Goal: Task Accomplishment & Management: Use online tool/utility

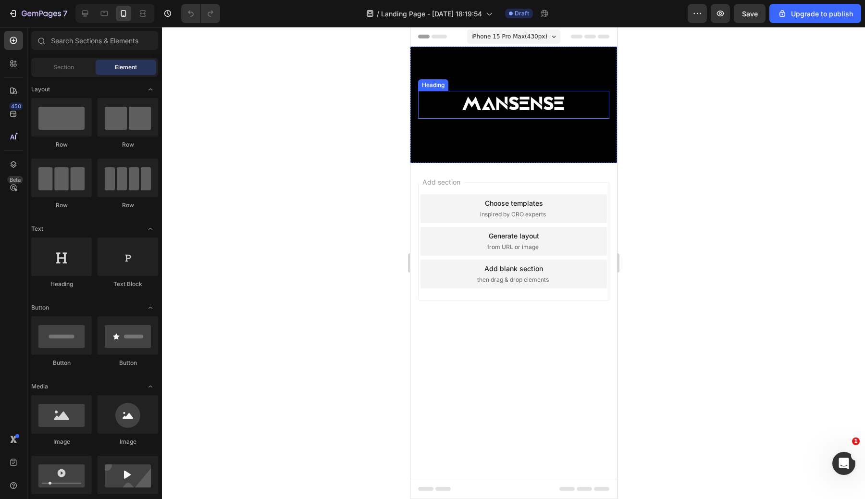
click at [547, 108] on h2 "MANSENSE" at bounding box center [512, 104] width 191 height 27
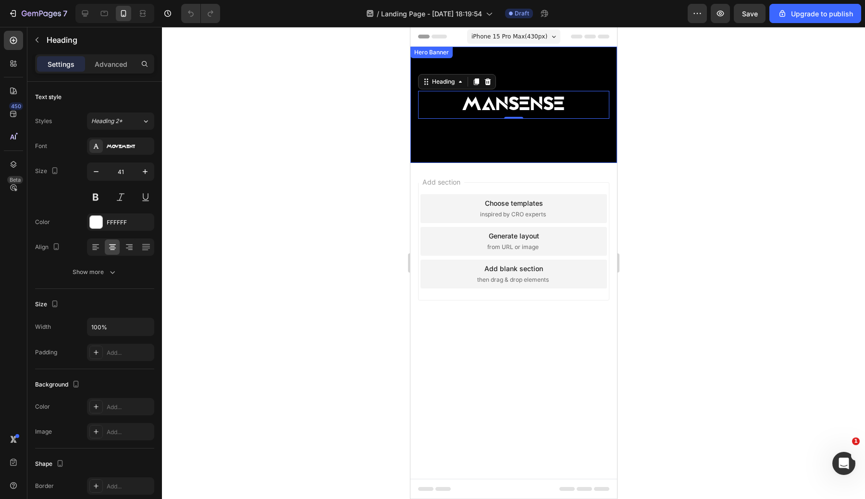
click at [523, 134] on div "Background Image" at bounding box center [513, 105] width 207 height 116
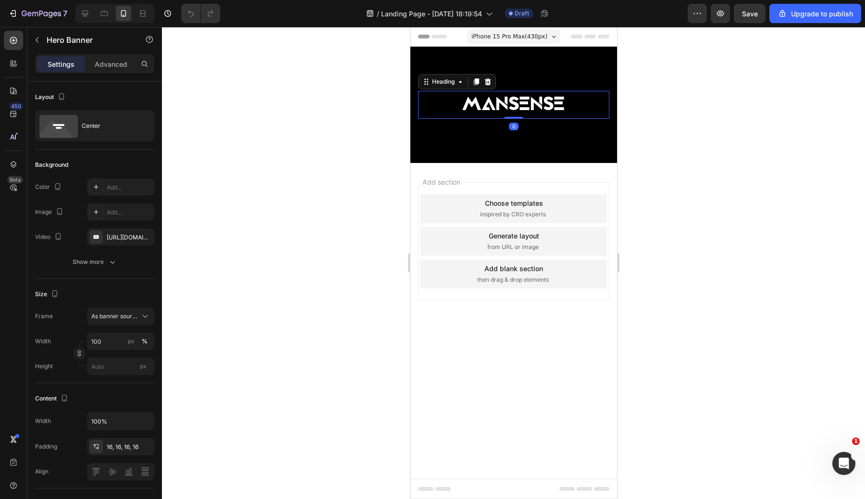
click at [517, 91] on h2 "MANSENSE" at bounding box center [512, 104] width 191 height 27
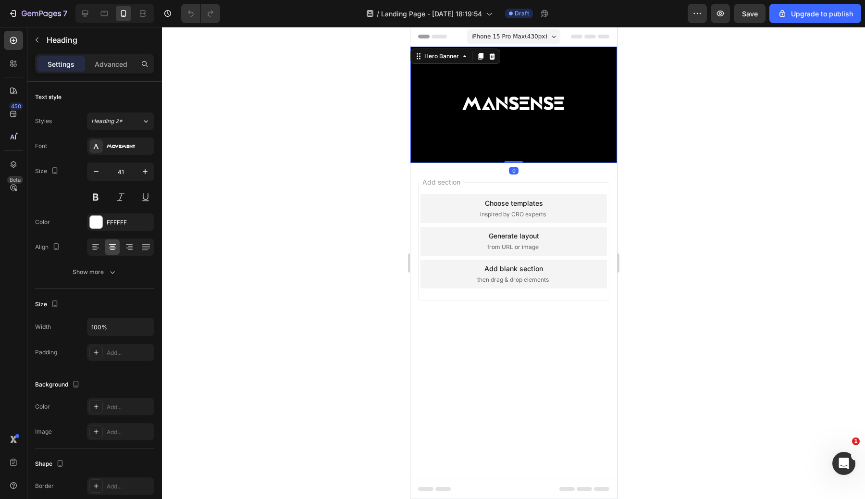
click at [516, 155] on div "Background Image" at bounding box center [513, 105] width 207 height 116
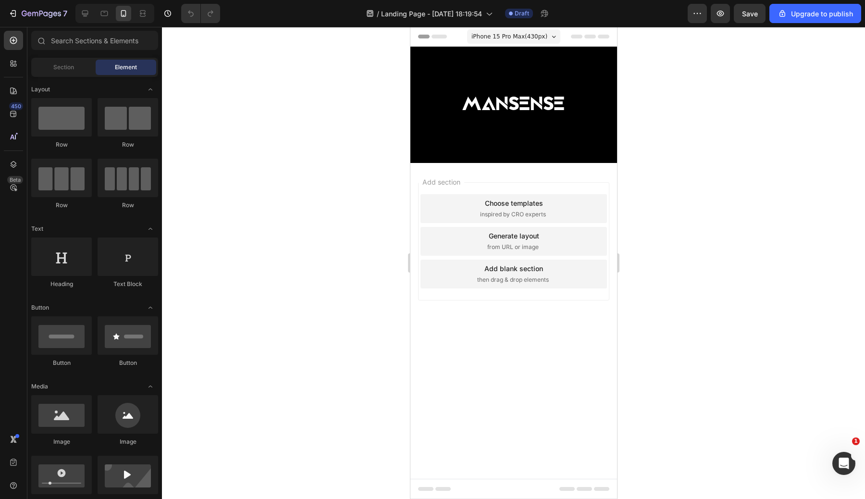
click at [523, 190] on div "Add section Choose templates inspired by CRO experts Generate layout from URL o…" at bounding box center [512, 241] width 191 height 118
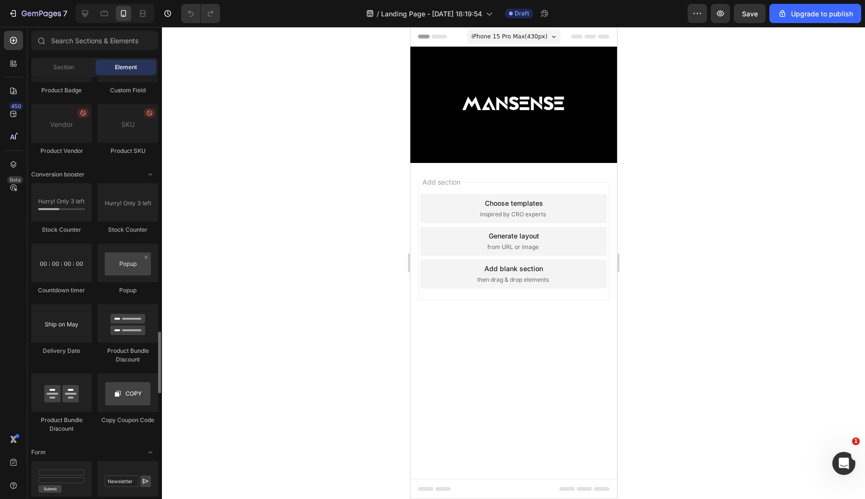
scroll to position [1834, 0]
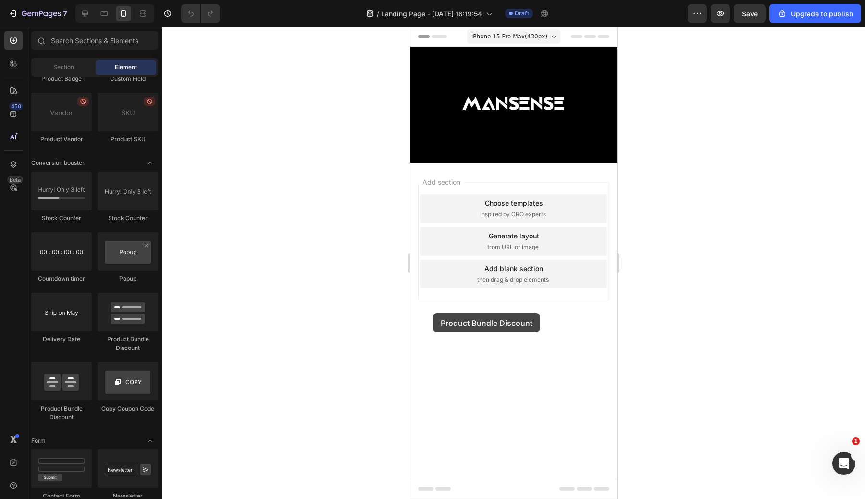
drag, startPoint x: 531, startPoint y: 359, endPoint x: 436, endPoint y: 311, distance: 106.8
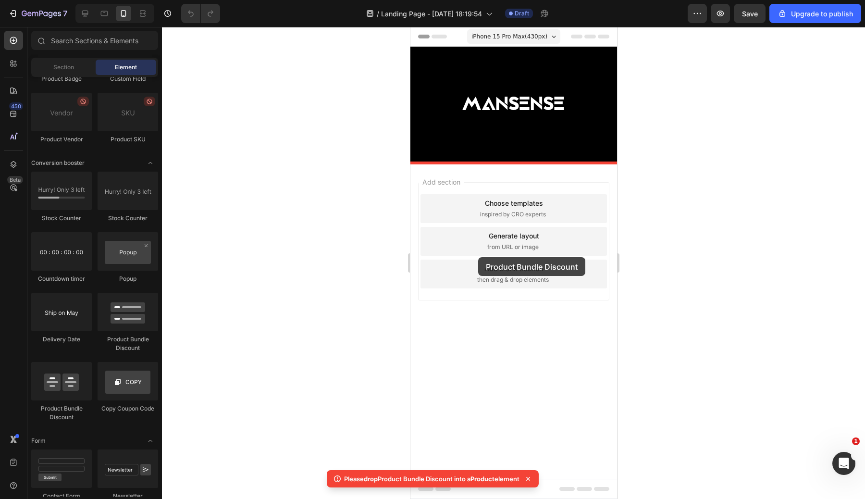
drag, startPoint x: 535, startPoint y: 351, endPoint x: 476, endPoint y: 258, distance: 109.9
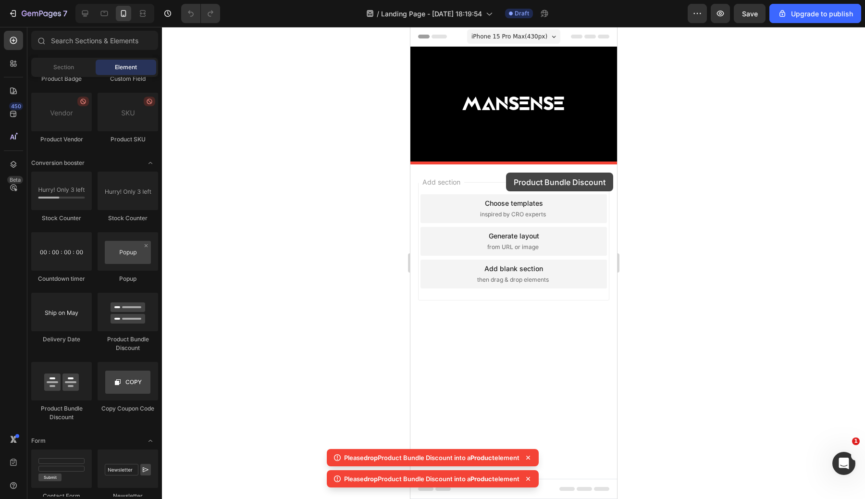
drag, startPoint x: 806, startPoint y: 266, endPoint x: 511, endPoint y: 140, distance: 320.4
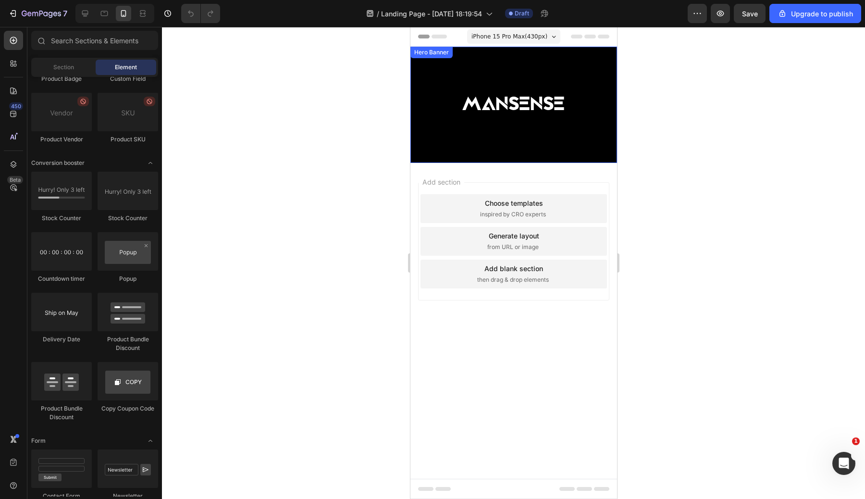
click at [556, 130] on div "Background Image" at bounding box center [513, 105] width 207 height 116
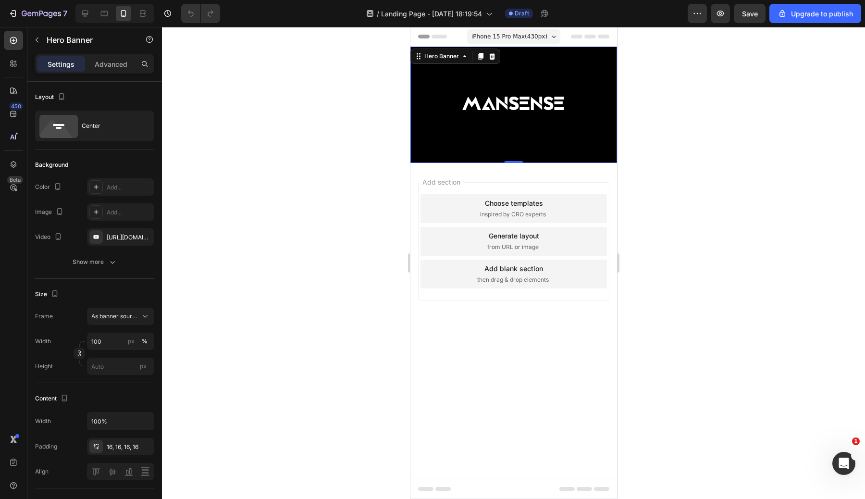
click at [550, 38] on div "iPhone 15 Pro Max ( 430 px)" at bounding box center [512, 36] width 93 height 14
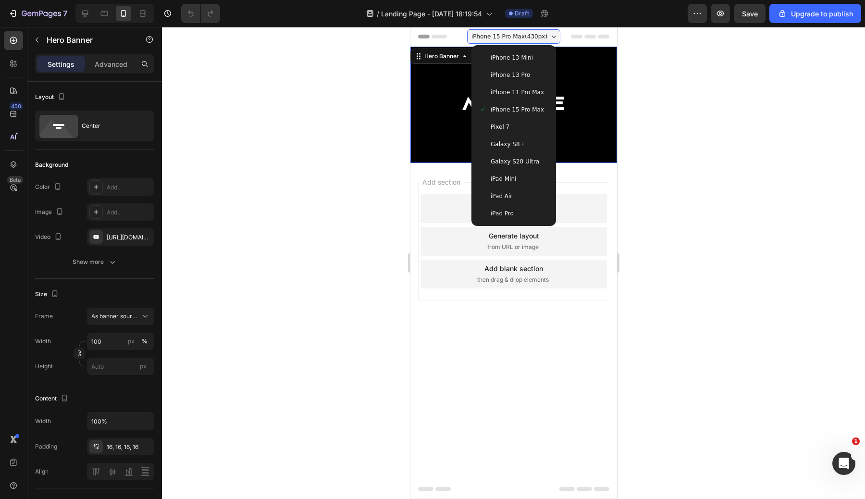
click at [633, 85] on div at bounding box center [513, 263] width 703 height 472
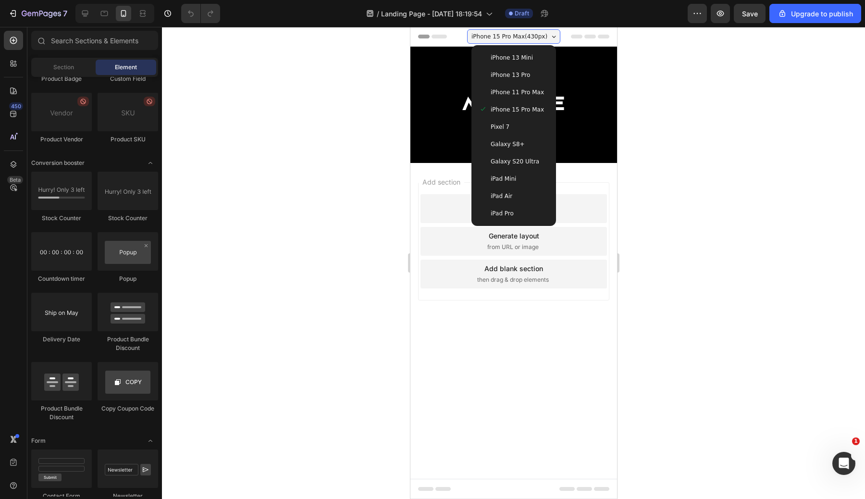
click at [687, 201] on div at bounding box center [513, 263] width 703 height 472
drag, startPoint x: 406, startPoint y: 135, endPoint x: 0, endPoint y: 111, distance: 406.6
click at [103, 21] on div at bounding box center [114, 13] width 79 height 19
click at [76, 11] on div at bounding box center [114, 13] width 79 height 19
click at [86, 12] on icon at bounding box center [85, 14] width 10 height 10
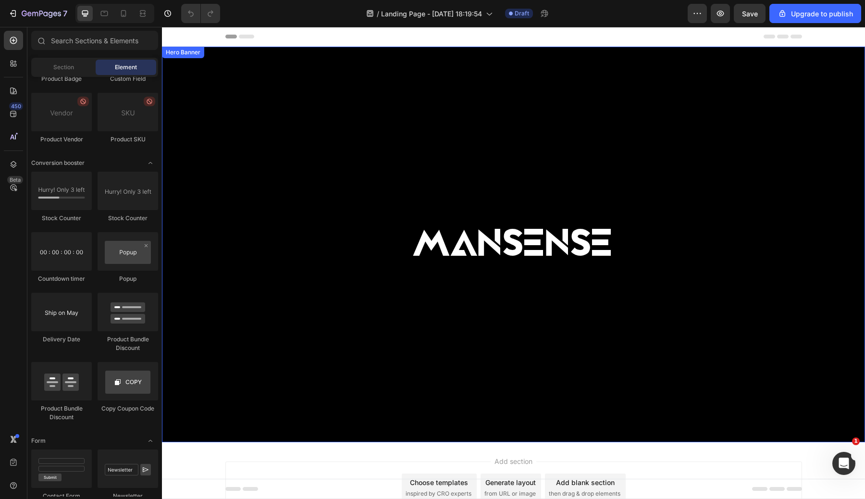
scroll to position [61, 0]
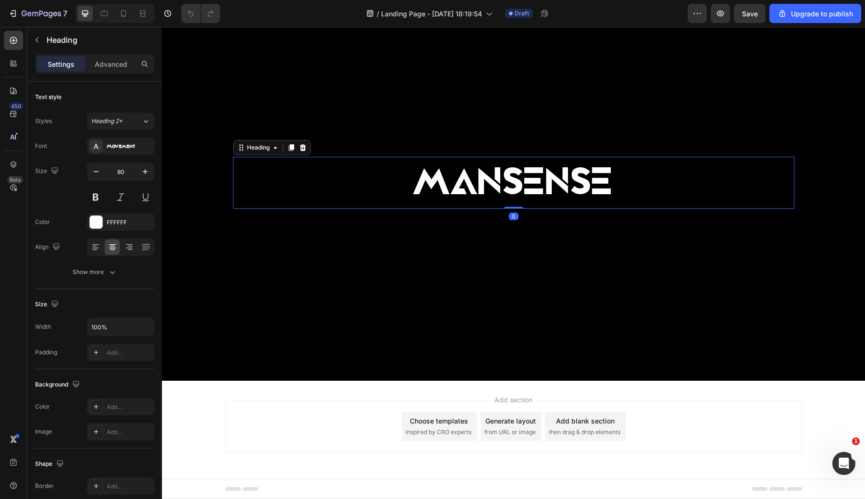
click at [486, 193] on p "MANSENSE" at bounding box center [513, 183] width 559 height 50
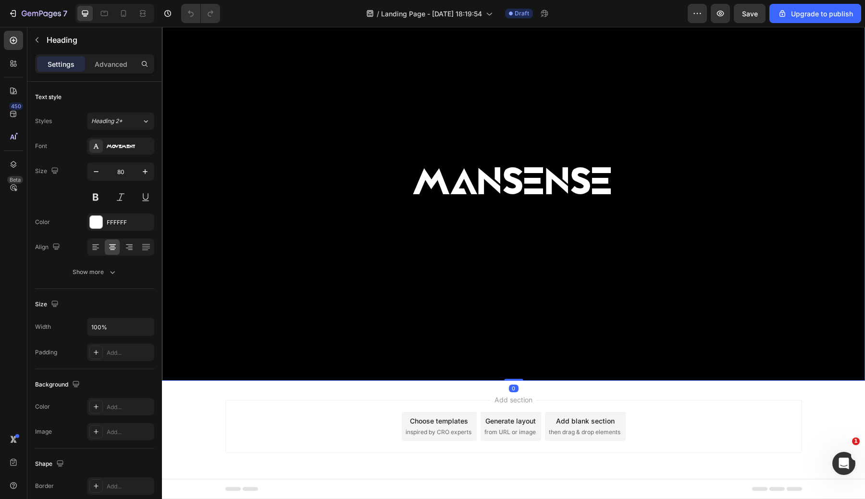
click at [496, 131] on div "Background Image" at bounding box center [513, 182] width 703 height 395
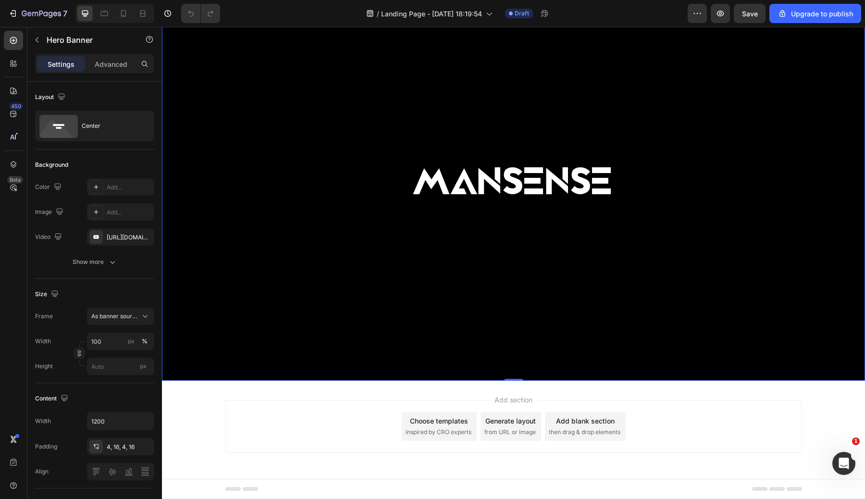
scroll to position [0, 0]
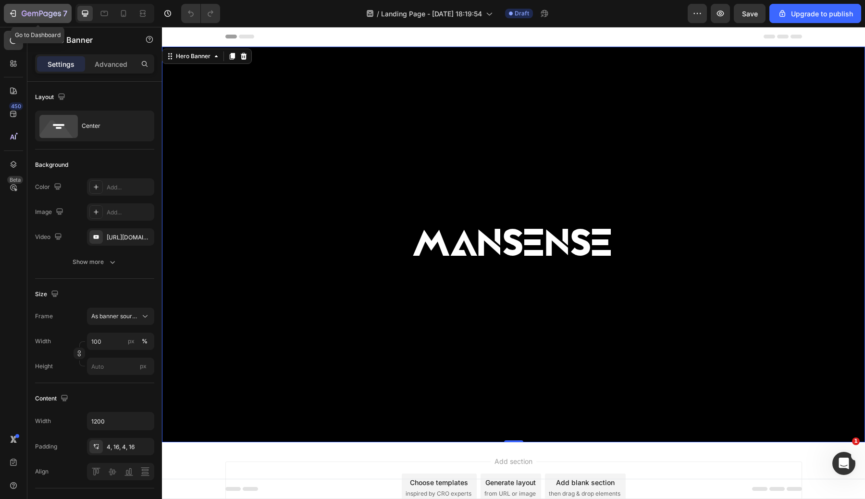
click at [12, 14] on icon "button" at bounding box center [13, 14] width 10 height 10
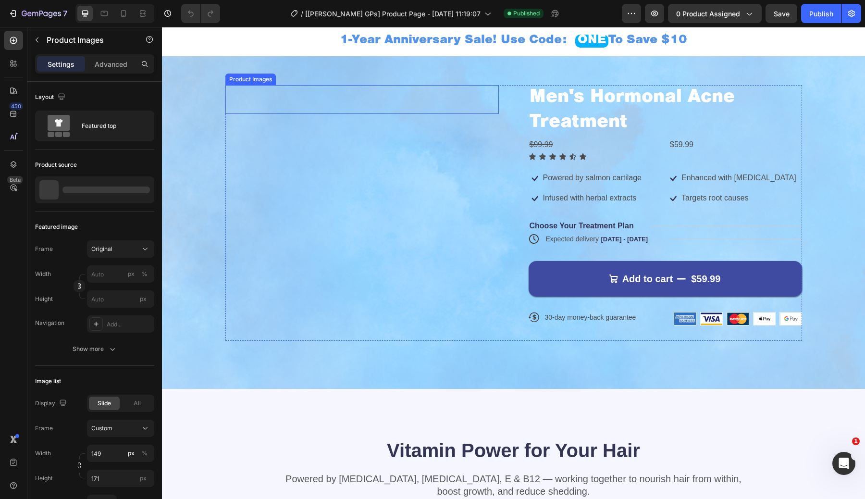
click at [225, 99] on img at bounding box center [225, 99] width 0 height 0
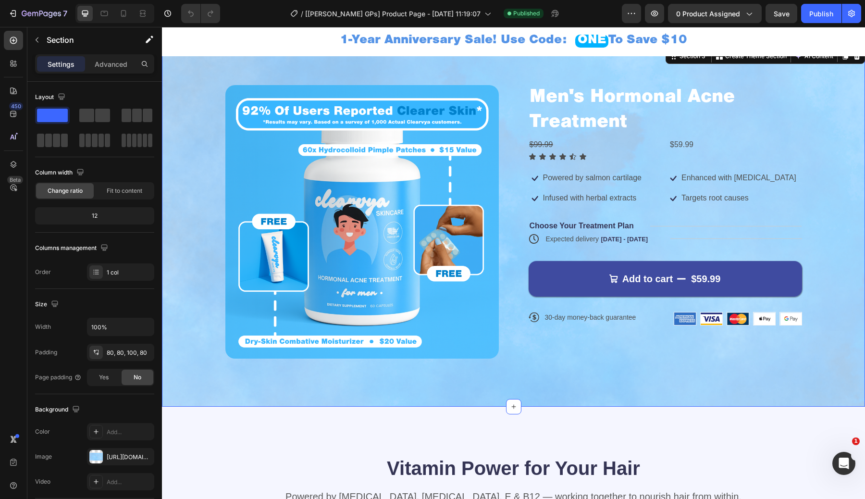
click at [584, 400] on div "Product Images Men's Hormonal Acne Treatment Product Title $99.99 Compare Price…" at bounding box center [513, 227] width 703 height 360
click at [475, 329] on img at bounding box center [361, 221] width 273 height 273
click at [560, 363] on div "Product Images Men's Hormonal Acne Treatment Product Title $99.99 Compare Price…" at bounding box center [513, 227] width 703 height 360
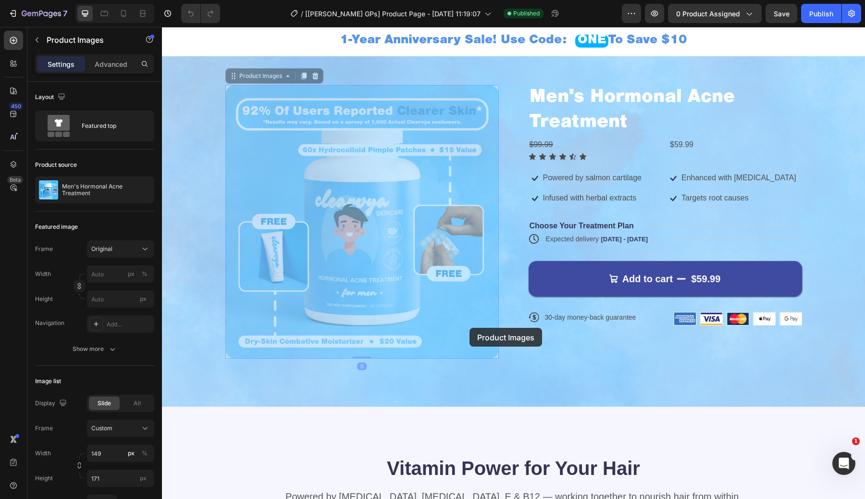
click at [162, 27] on div at bounding box center [162, 27] width 0 height 0
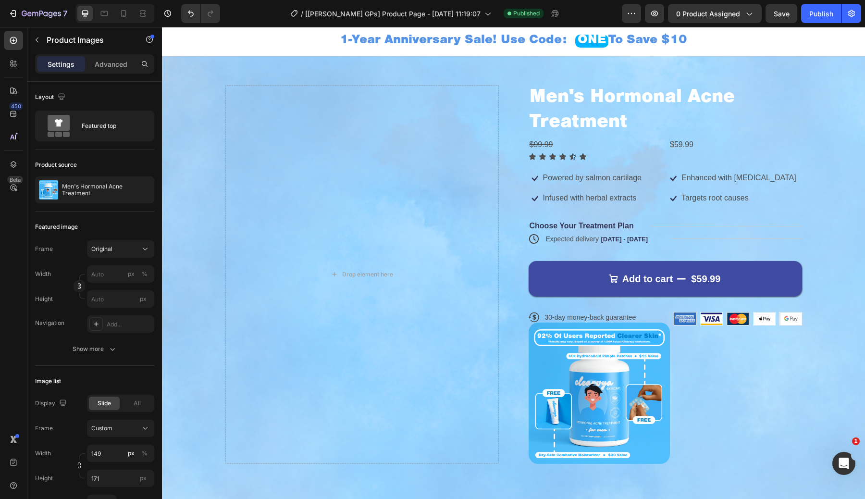
click at [657, 431] on img at bounding box center [598, 392] width 141 height 141
click at [814, 79] on div "Drop element here Men's Hormonal Acne Treatment Product Title $99.99 Compare Pr…" at bounding box center [513, 279] width 703 height 465
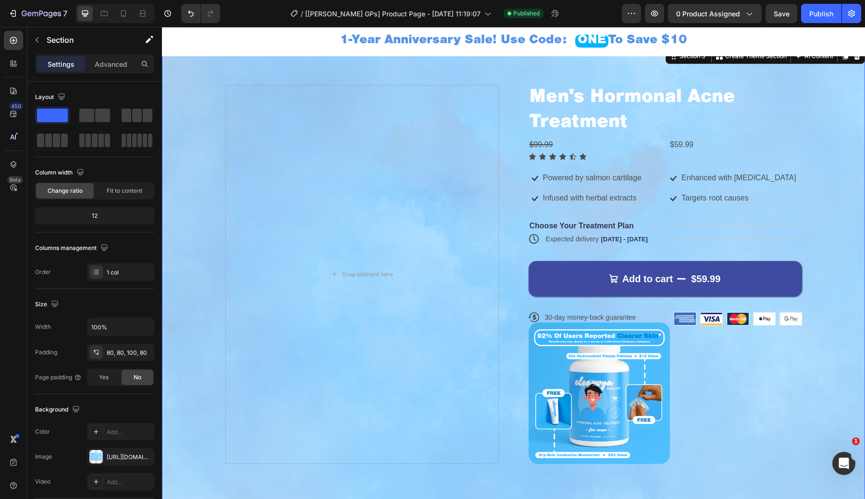
click at [575, 58] on div "Drop element here Men's Hormonal Acne Treatment Product Title $99.99 Compare Pr…" at bounding box center [513, 279] width 703 height 465
click at [579, 73] on div "Drop element here Men's Hormonal Acne Treatment Product Title $99.99 Compare Pr…" at bounding box center [513, 279] width 703 height 465
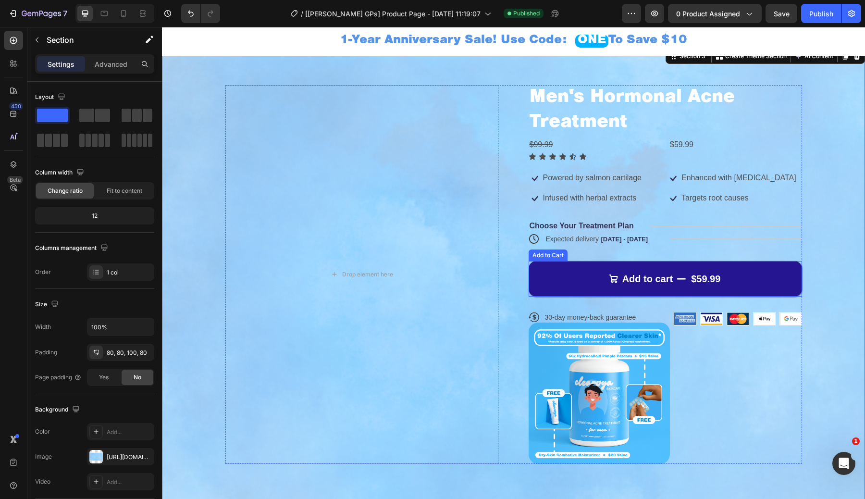
scroll to position [239, 0]
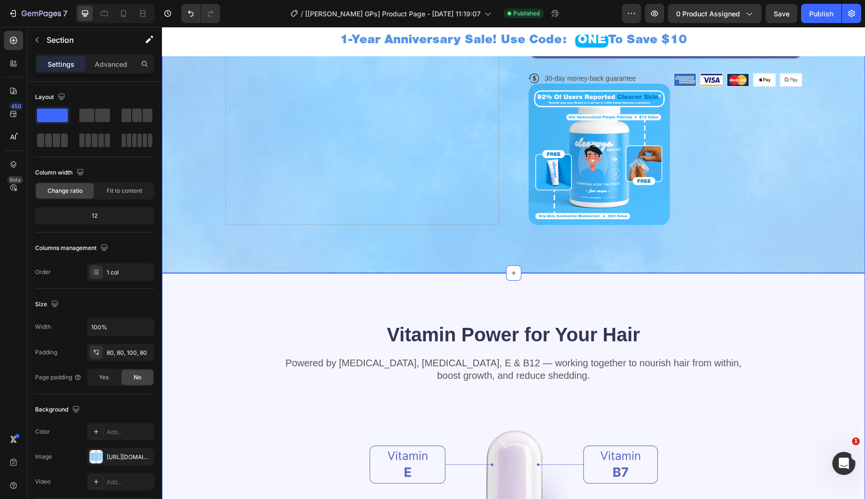
click at [582, 254] on div "Drop element here Men's Hormonal Acne Treatment Product Title $99.99 Compare Pr…" at bounding box center [513, 40] width 703 height 465
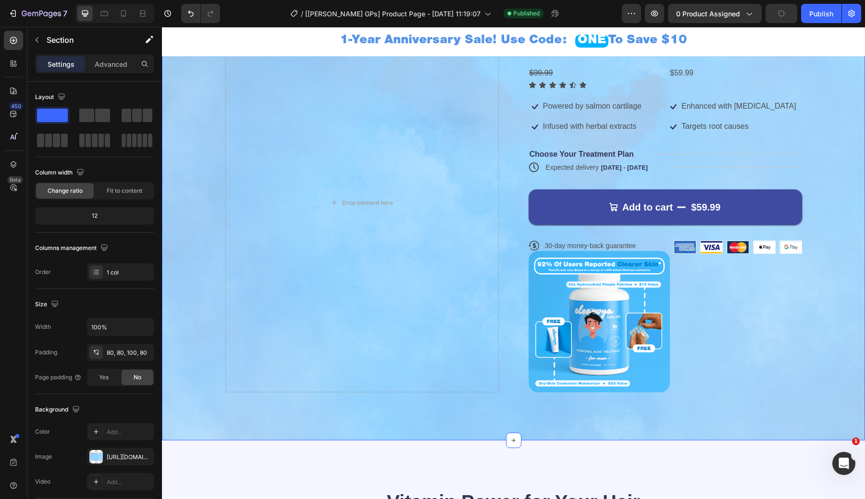
scroll to position [0, 0]
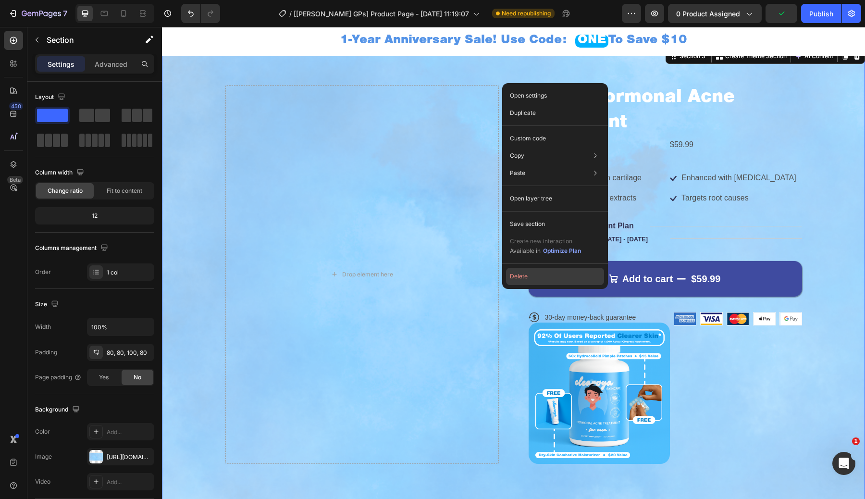
click at [529, 278] on button "Delete" at bounding box center [555, 276] width 98 height 17
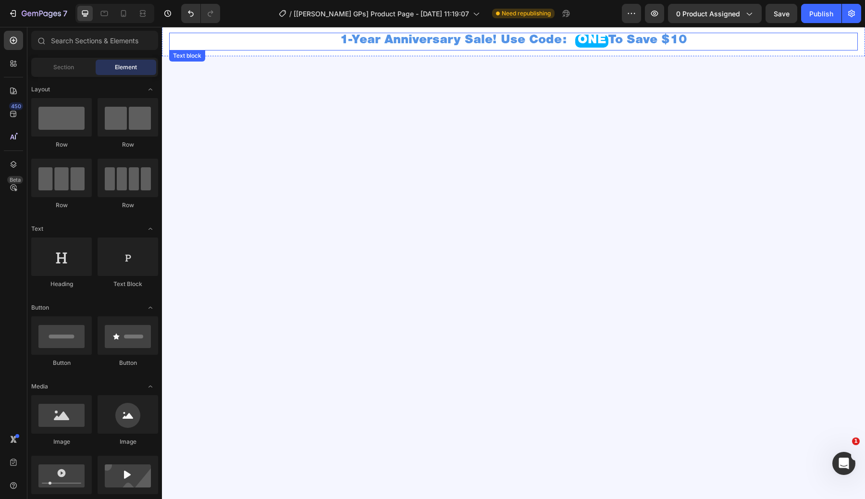
click at [492, 46] on span "1-Year Anniversary Sale! Use Code:" at bounding box center [453, 41] width 227 height 13
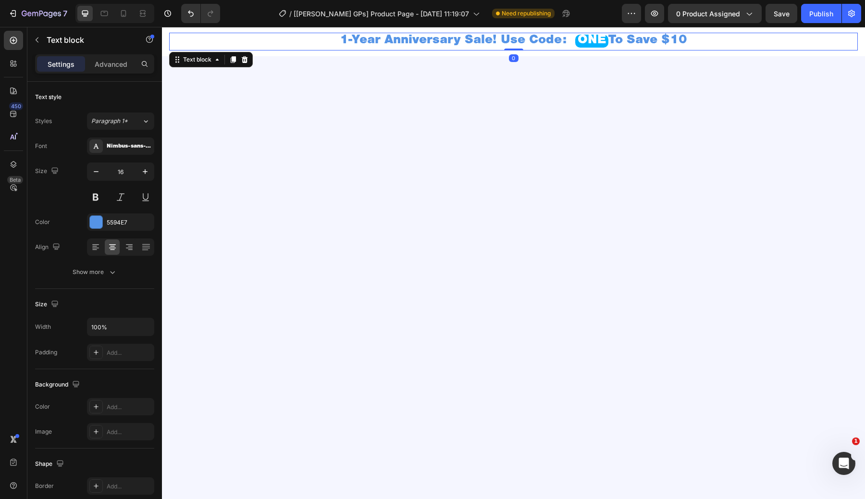
click at [419, 42] on span "1-Year Anniversary Sale! Use Code:" at bounding box center [453, 41] width 227 height 13
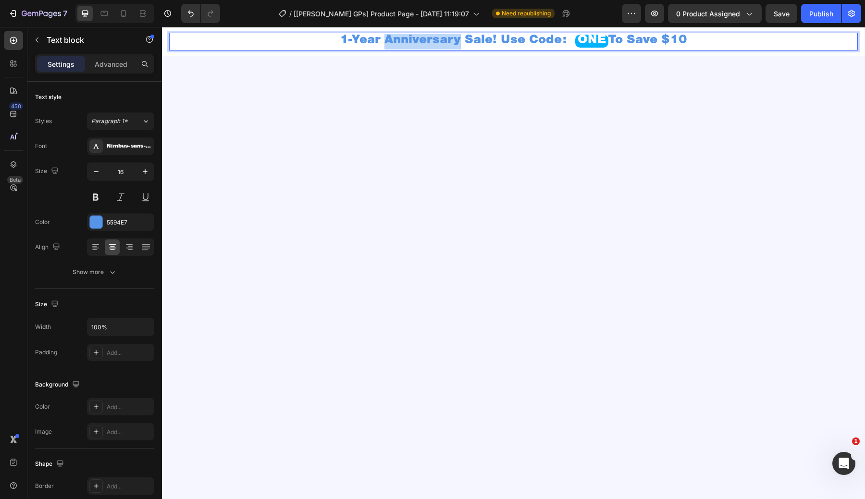
click at [419, 42] on span "1-Year Anniversary Sale! Use Code:" at bounding box center [453, 41] width 227 height 13
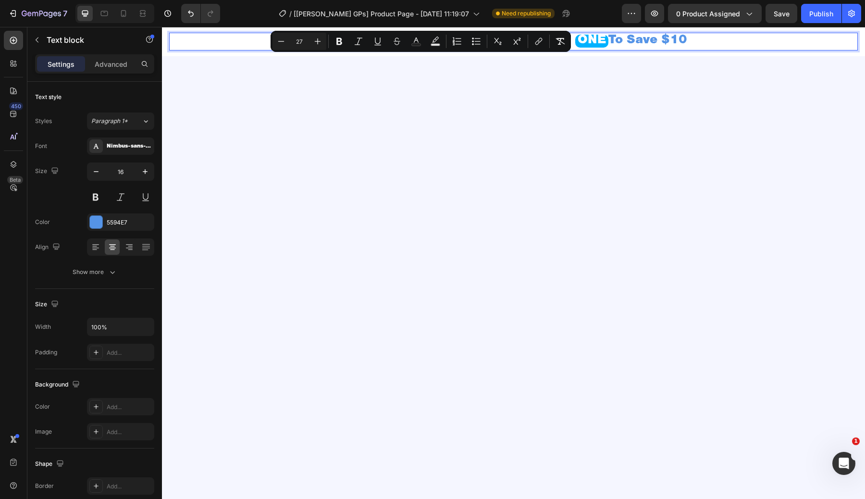
click at [617, 41] on span "To Save $10" at bounding box center [647, 41] width 79 height 13
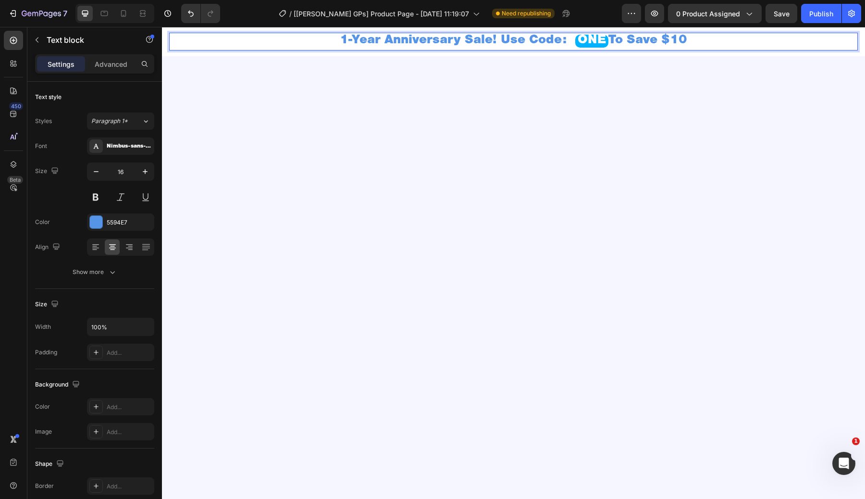
click at [702, 47] on p "1-Year Anniversary Sale! Use Code: ONE To Save $10" at bounding box center [513, 42] width 686 height 16
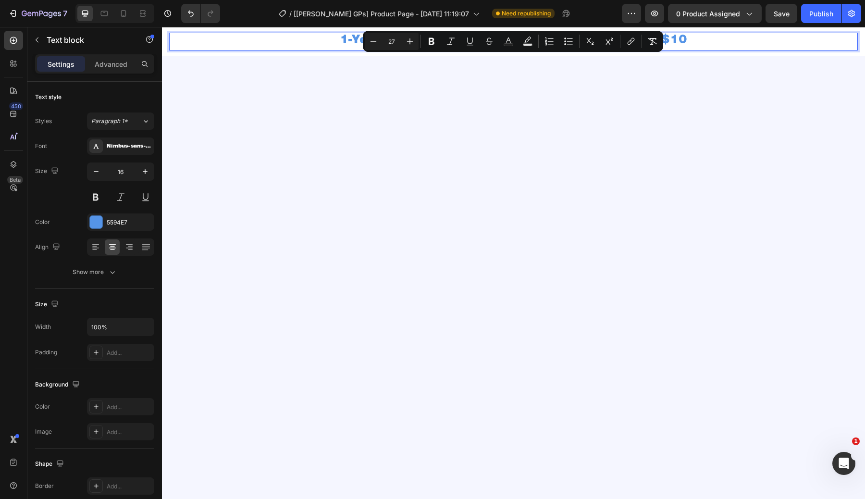
click at [703, 40] on p "1-Year Anniversary Sale! Use Code: ONE To Save $10" at bounding box center [513, 42] width 686 height 16
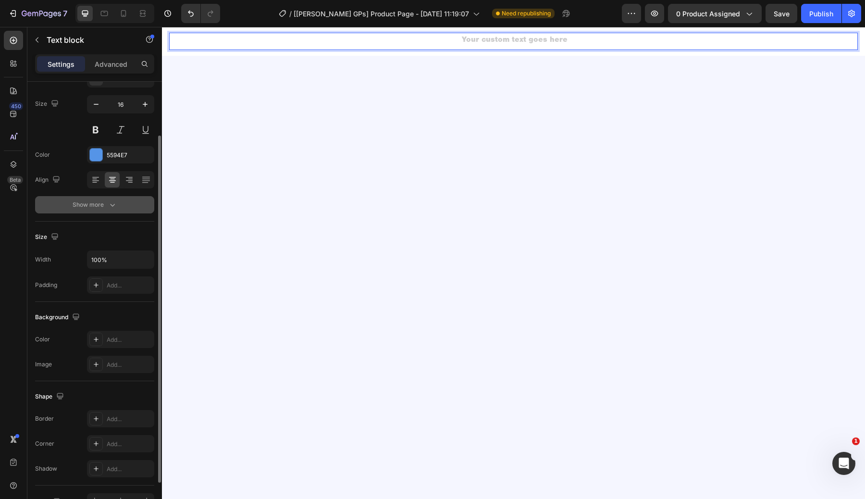
scroll to position [68, 0]
click at [107, 155] on div "5594E7" at bounding box center [121, 154] width 28 height 9
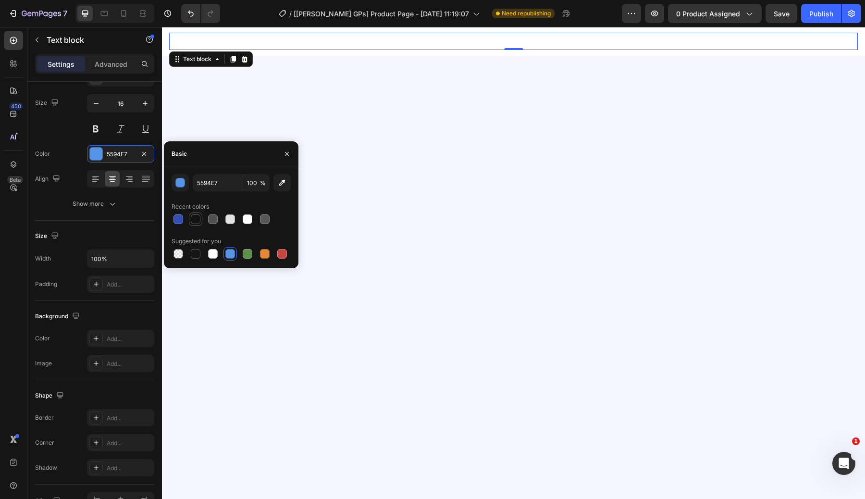
click at [195, 221] on div at bounding box center [196, 219] width 10 height 10
click at [194, 250] on div at bounding box center [196, 254] width 10 height 10
click at [179, 256] on div at bounding box center [178, 254] width 10 height 10
type input "000000"
type input "0"
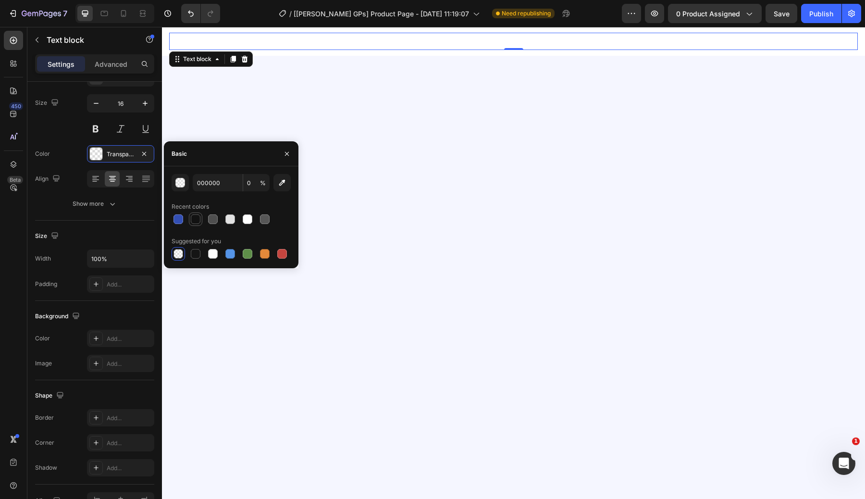
click at [193, 217] on div at bounding box center [196, 219] width 10 height 10
type input "121212"
type input "100"
click at [178, 185] on div "button" at bounding box center [181, 183] width 10 height 10
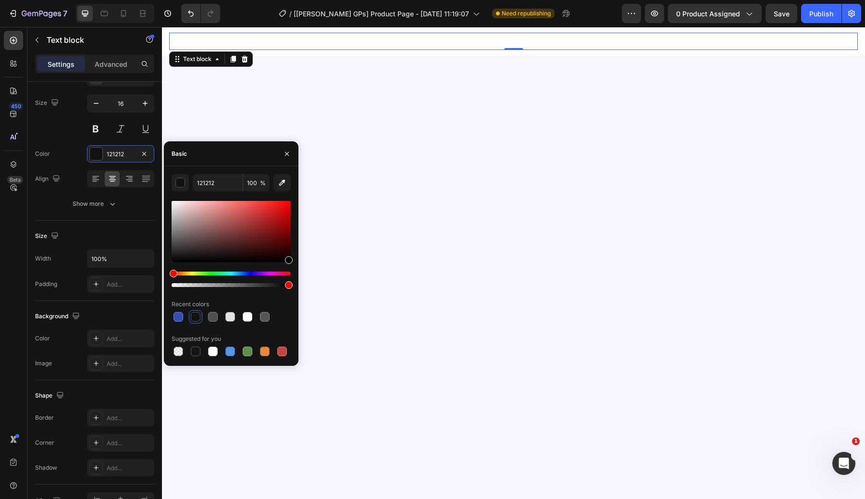
type input "000000"
click at [285, 147] on button "button" at bounding box center [286, 153] width 15 height 15
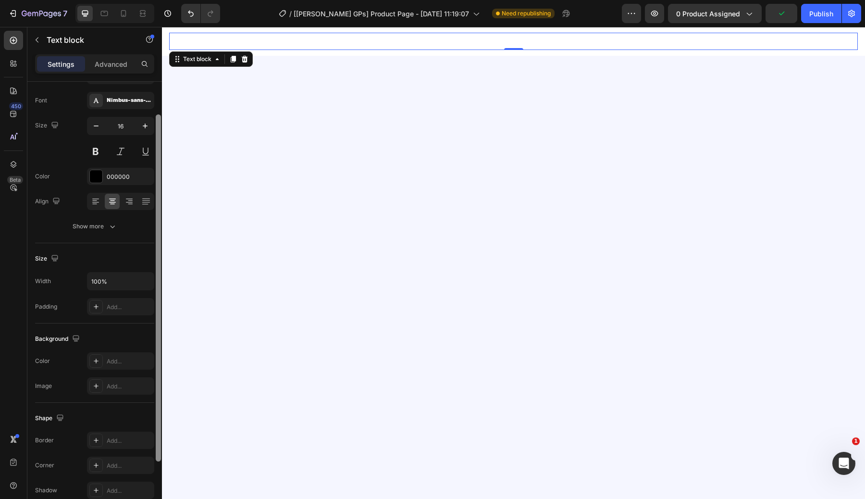
scroll to position [59, 0]
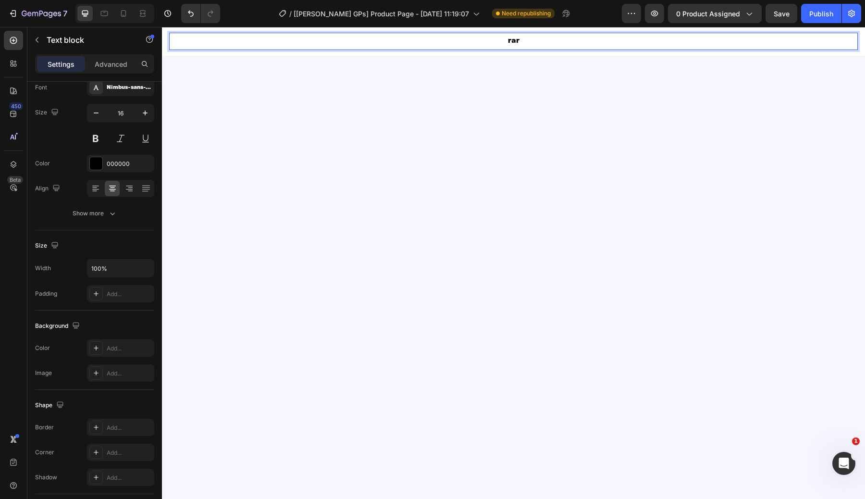
click at [465, 118] on div at bounding box center [513, 278] width 703 height 463
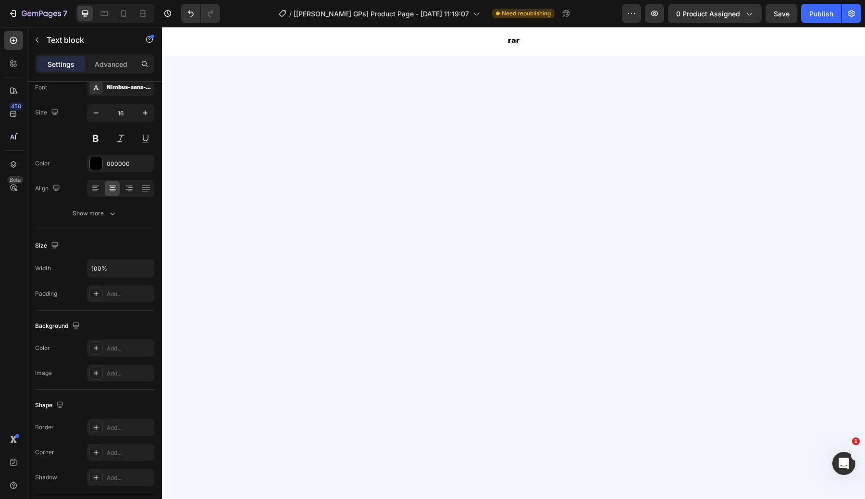
scroll to position [0, 0]
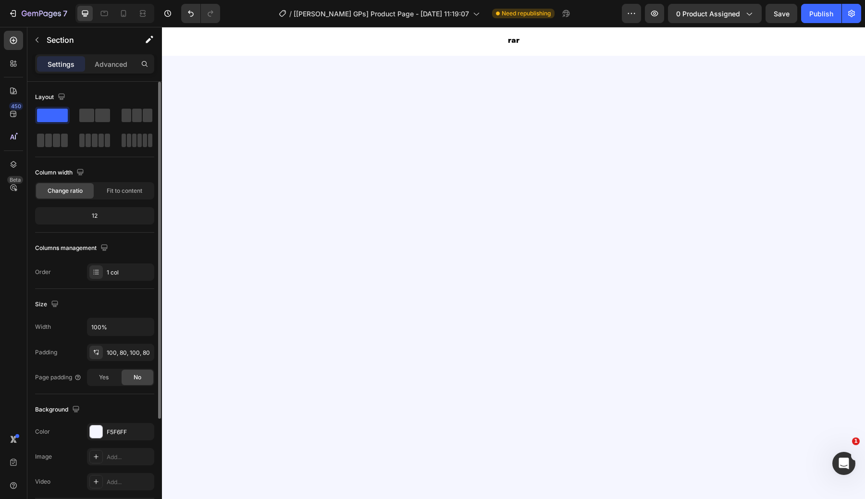
click at [109, 220] on div "12" at bounding box center [94, 215] width 115 height 13
click at [111, 213] on div "12" at bounding box center [94, 215] width 115 height 13
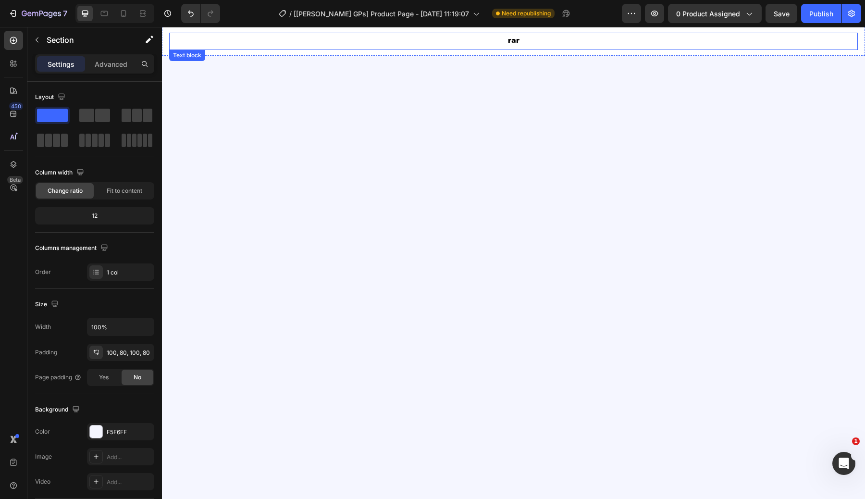
click at [346, 32] on div "rar Text block Section 2" at bounding box center [513, 41] width 703 height 29
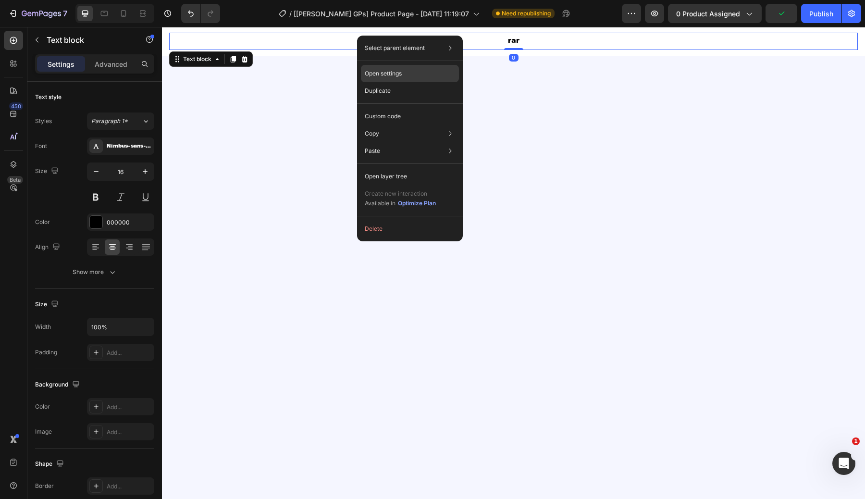
click at [398, 68] on div "Open settings" at bounding box center [410, 73] width 98 height 17
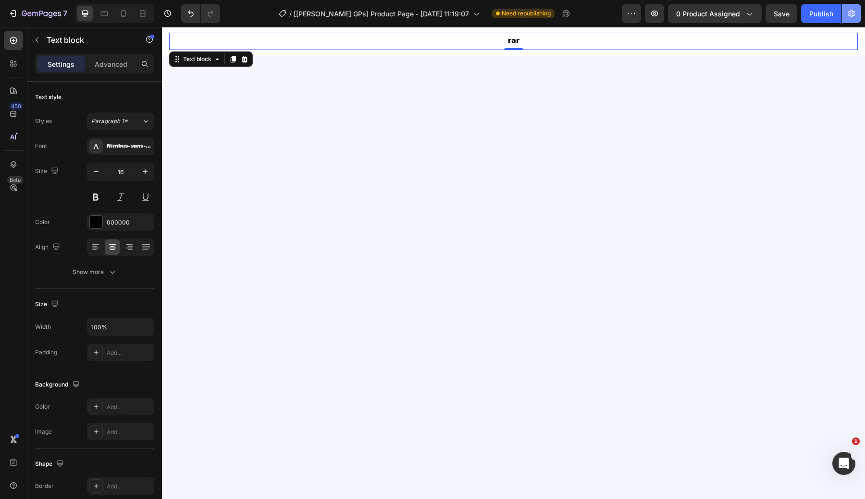
click at [851, 21] on button "button" at bounding box center [851, 13] width 19 height 19
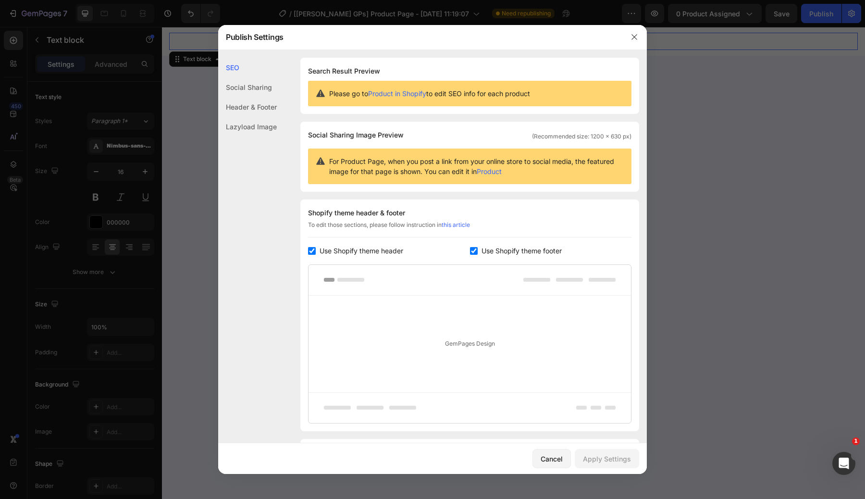
click at [471, 251] on input "checkbox" at bounding box center [474, 251] width 8 height 8
checkbox input "false"
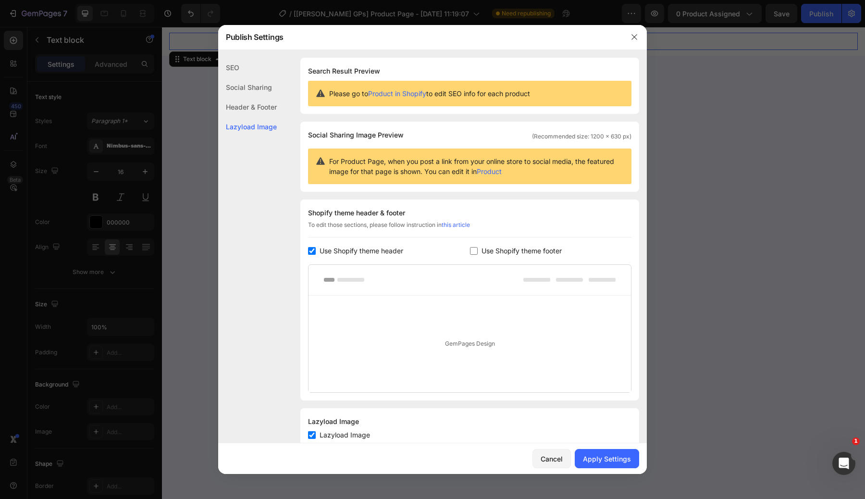
click at [312, 252] on input "checkbox" at bounding box center [312, 251] width 8 height 8
checkbox input "false"
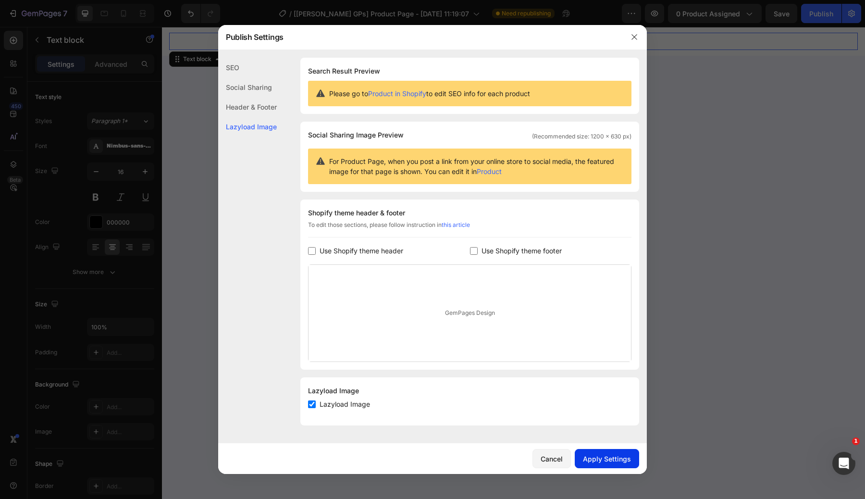
click at [607, 461] on div "Apply Settings" at bounding box center [607, 458] width 48 height 10
click at [633, 39] on icon "button" at bounding box center [634, 37] width 8 height 8
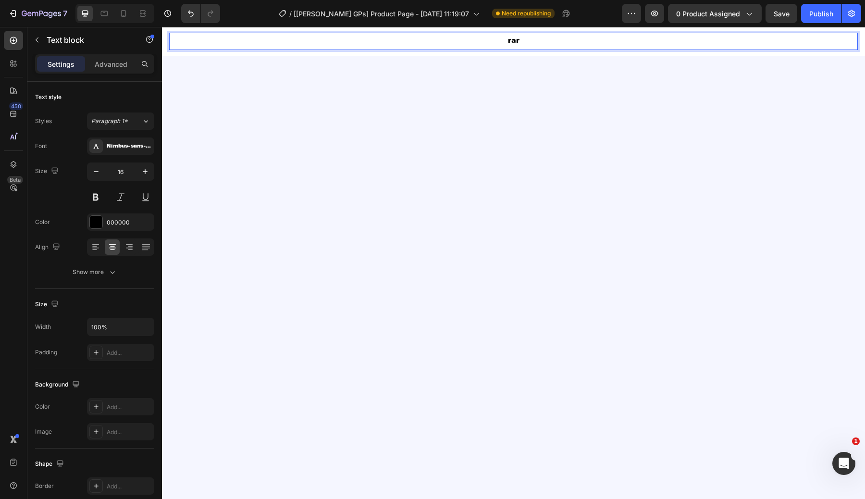
click at [525, 91] on div at bounding box center [513, 278] width 703 height 463
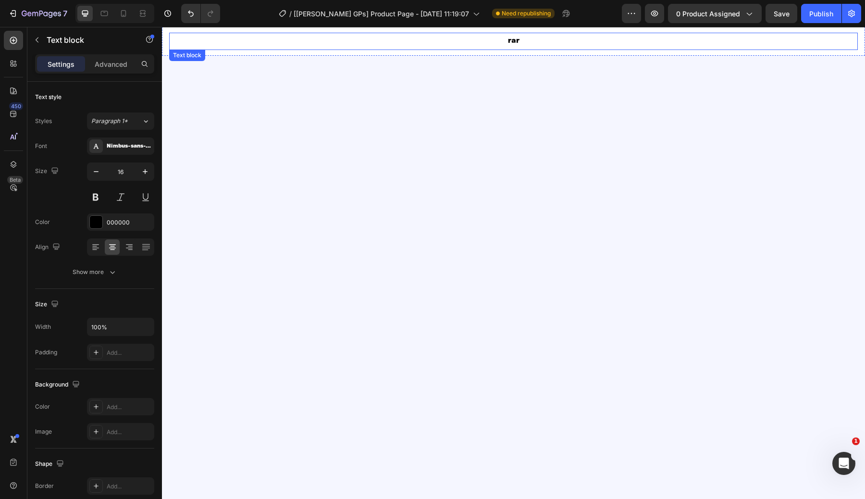
click at [501, 43] on p "rar" at bounding box center [513, 41] width 686 height 15
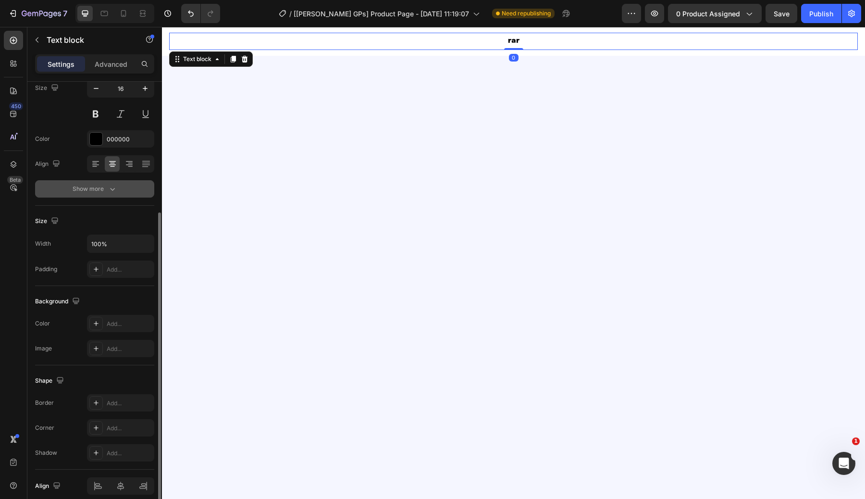
scroll to position [125, 0]
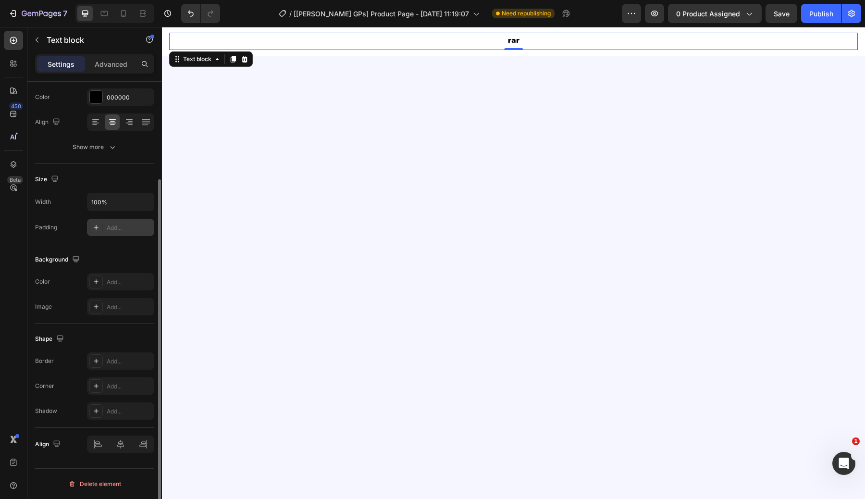
click at [101, 228] on div at bounding box center [95, 226] width 13 height 13
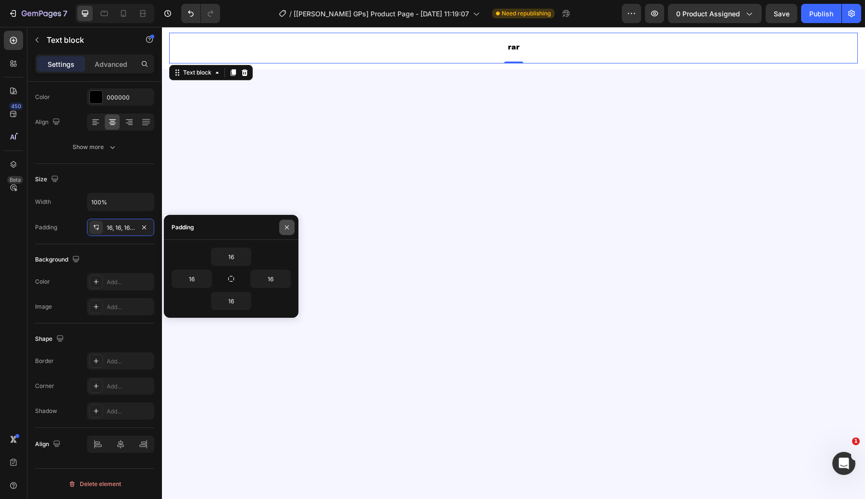
click at [288, 224] on icon "button" at bounding box center [287, 227] width 8 height 8
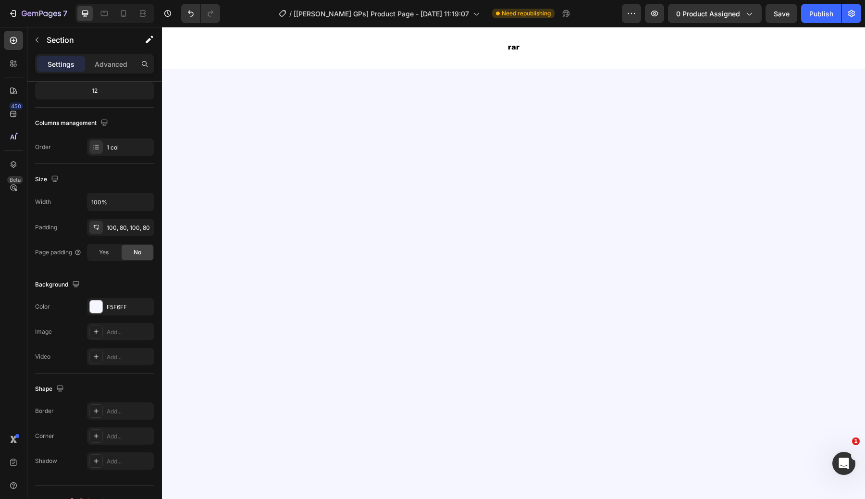
click at [382, 130] on div at bounding box center [513, 278] width 703 height 463
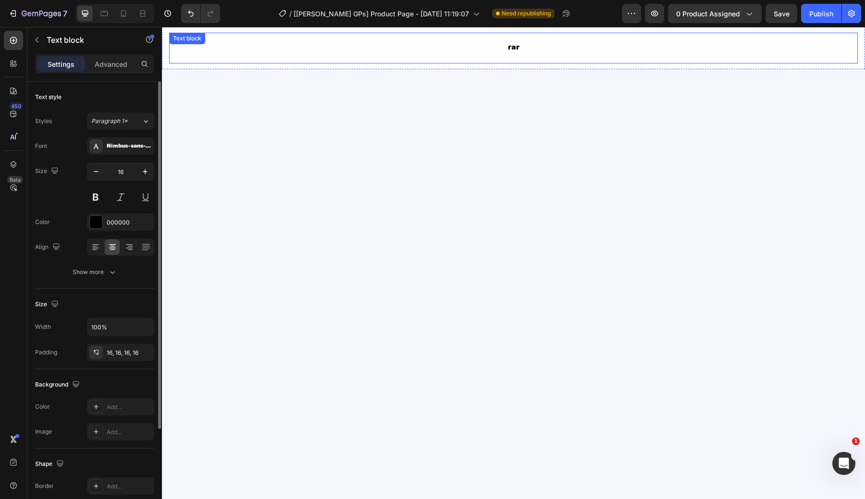
click at [517, 42] on p "rar" at bounding box center [513, 47] width 673 height 15
click at [517, 45] on p "rar" at bounding box center [513, 47] width 673 height 15
click at [114, 352] on div "16, 16, 16, 16" at bounding box center [121, 352] width 28 height 9
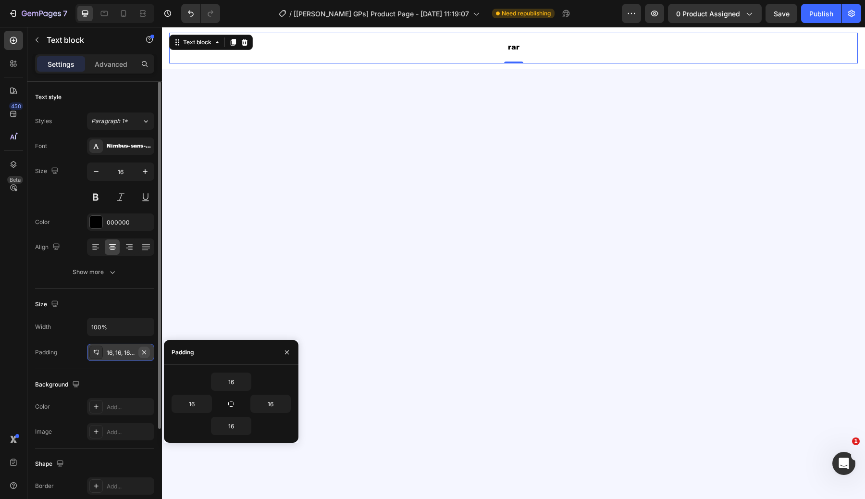
click at [141, 350] on icon "button" at bounding box center [144, 352] width 8 height 8
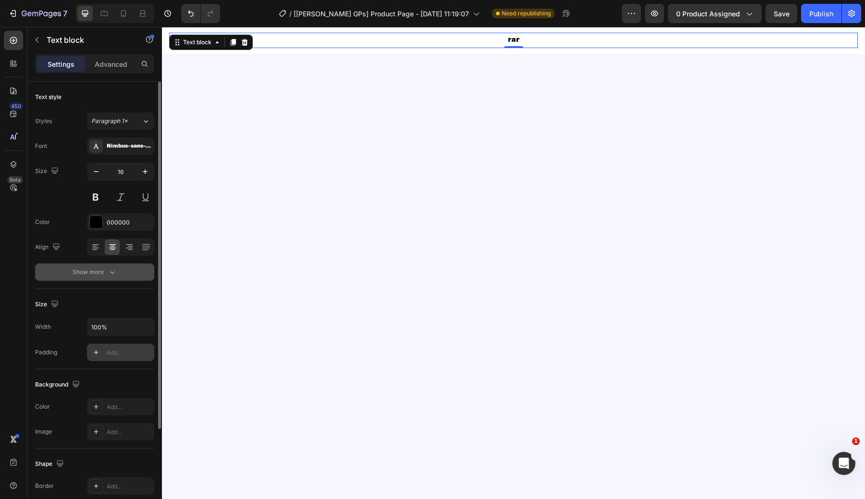
click at [103, 279] on button "Show more" at bounding box center [94, 271] width 119 height 17
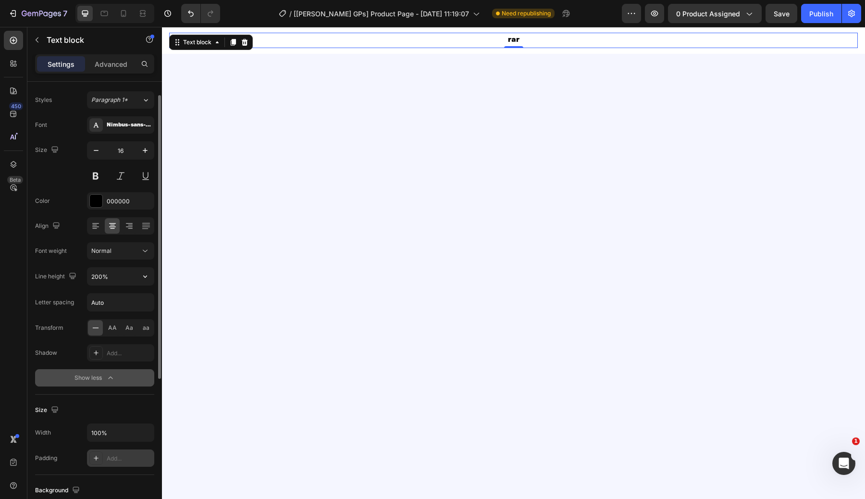
scroll to position [21, 0]
click at [109, 282] on input "200%" at bounding box center [120, 276] width 66 height 17
type input "4"
type input "-"
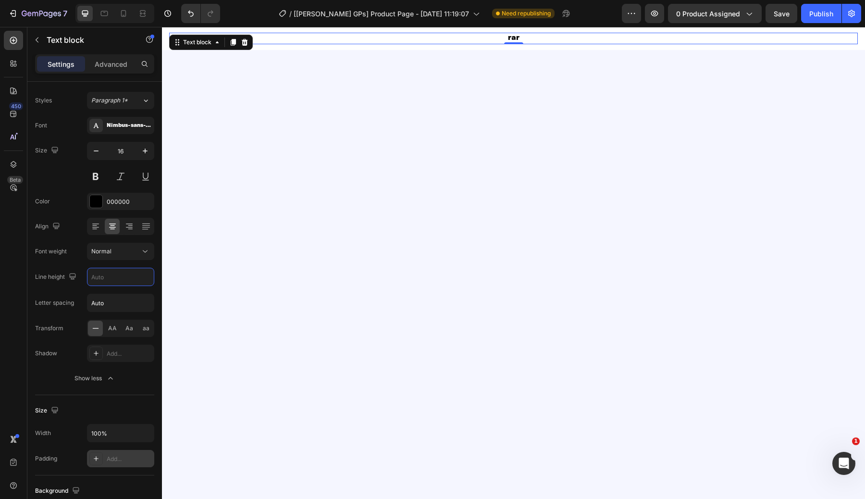
click at [172, 291] on div at bounding box center [513, 278] width 703 height 463
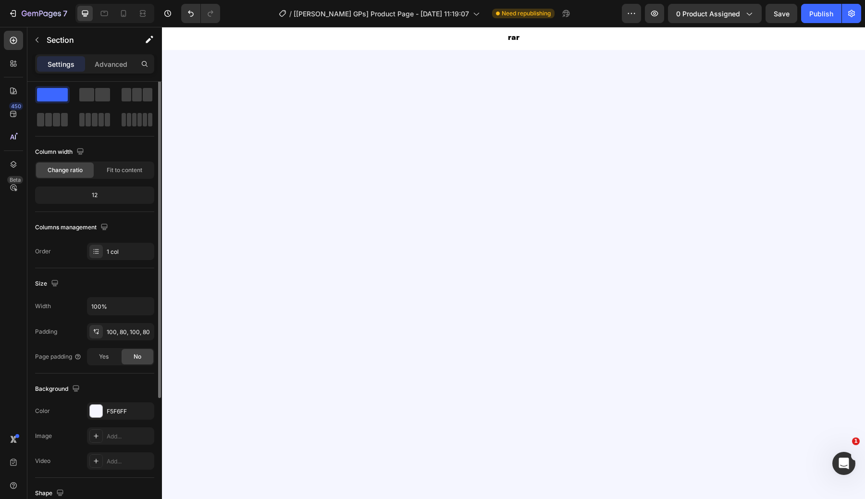
scroll to position [0, 0]
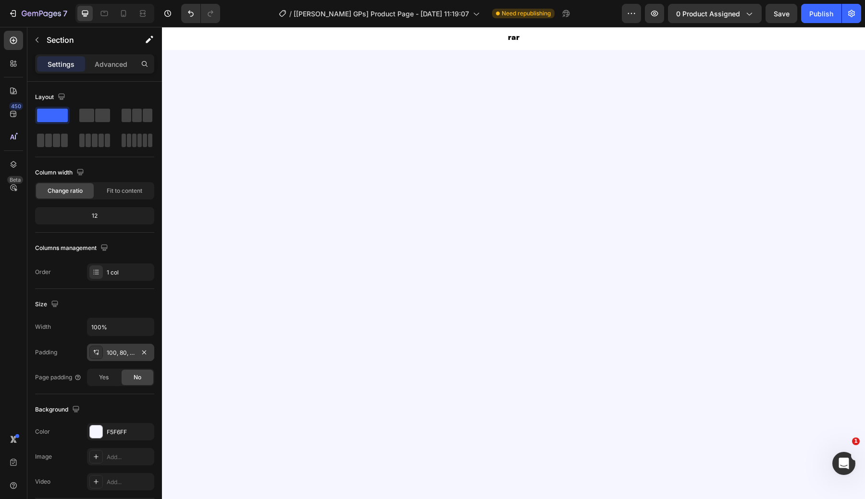
click at [124, 352] on div "100, 80, 100, 80" at bounding box center [121, 352] width 28 height 9
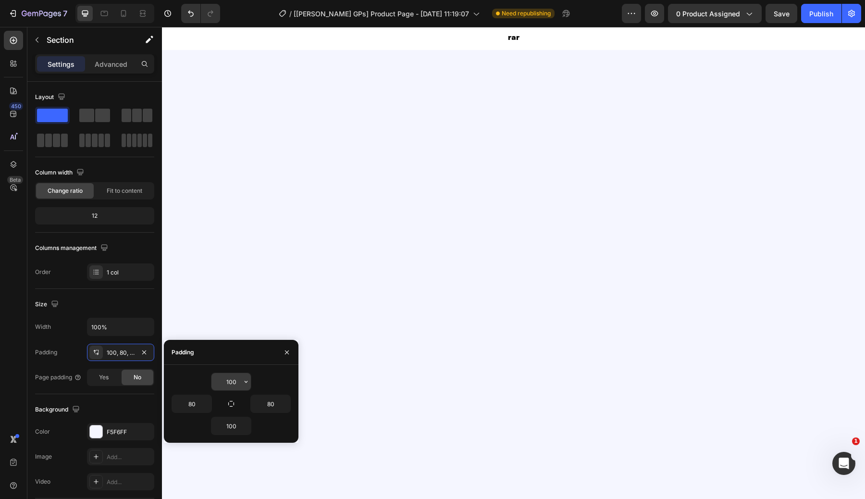
click at [236, 380] on input "100" at bounding box center [230, 381] width 39 height 17
type input "1000"
click at [350, 256] on div "Vitamin Power for Your Hair Heading Powered by Biotin, Vitamin B5, E & B12 — wo…" at bounding box center [513, 494] width 703 height 895
click at [330, 274] on div "Vitamin Power for Your Hair Heading Powered by Biotin, Vitamin B5, E & B12 — wo…" at bounding box center [513, 494] width 703 height 895
click at [285, 347] on button "button" at bounding box center [286, 351] width 15 height 15
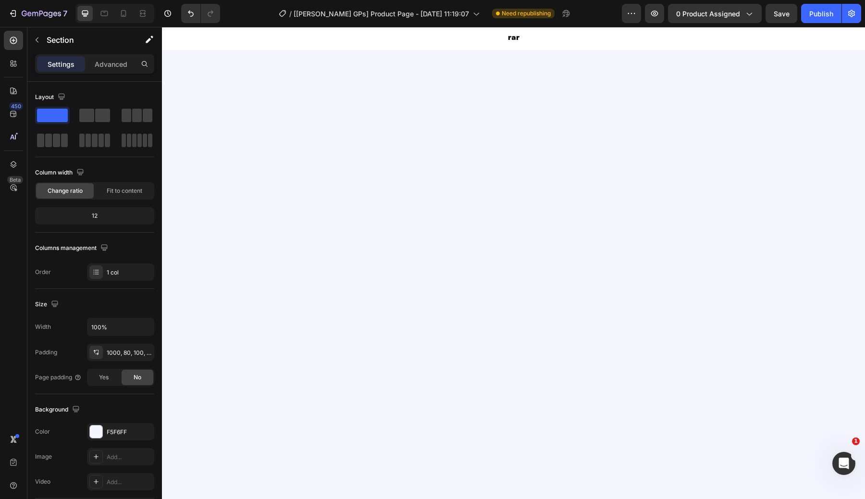
click at [444, 26] on div "7 / [Ann GPs] Product Page - Sep 22, 11:19:07 Need republishing Preview 0 produ…" at bounding box center [432, 13] width 865 height 27
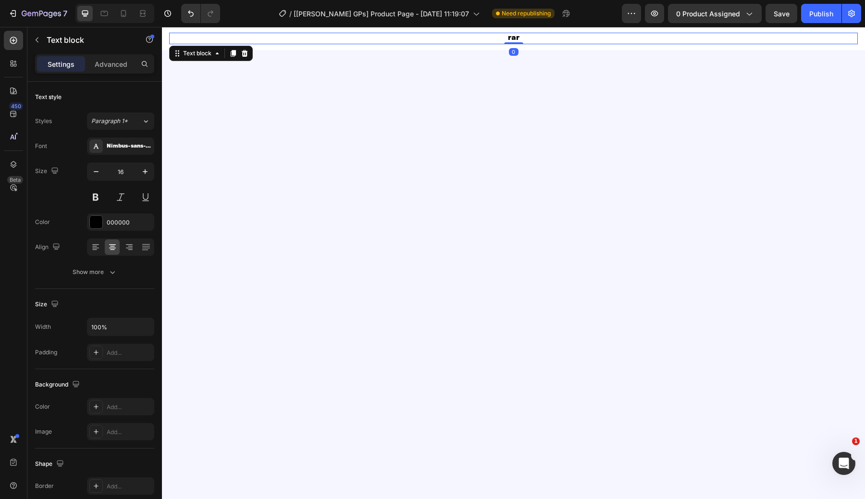
drag, startPoint x: 444, startPoint y: 38, endPoint x: 606, endPoint y: 54, distance: 162.6
click at [444, 38] on p "rar" at bounding box center [513, 39] width 688 height 12
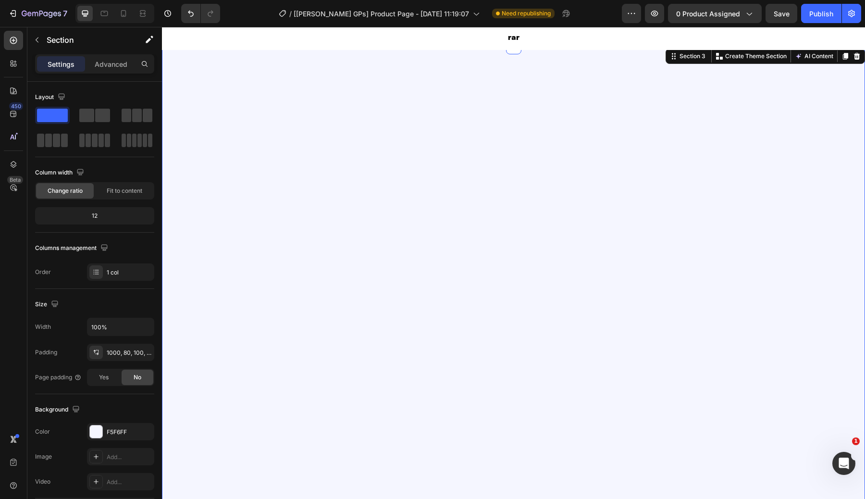
click at [446, 111] on div "Vitamin Power for Your Hair Heading Powered by Biotin, Vitamin B5, E & B12 — wo…" at bounding box center [513, 494] width 703 height 895
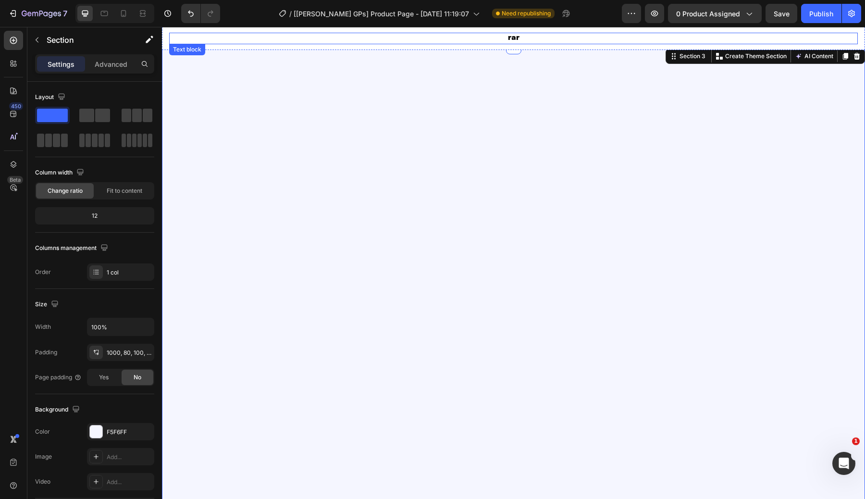
click at [439, 42] on p "rar" at bounding box center [513, 39] width 688 height 12
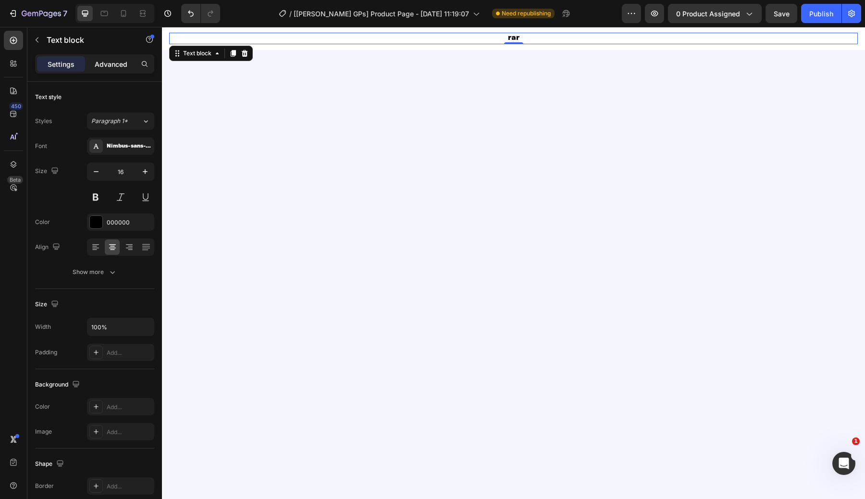
click at [102, 63] on p "Advanced" at bounding box center [111, 64] width 33 height 10
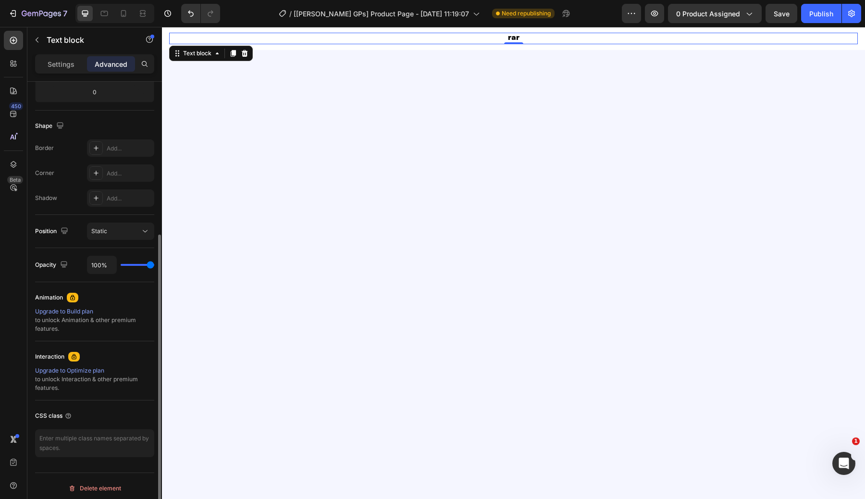
scroll to position [222, 0]
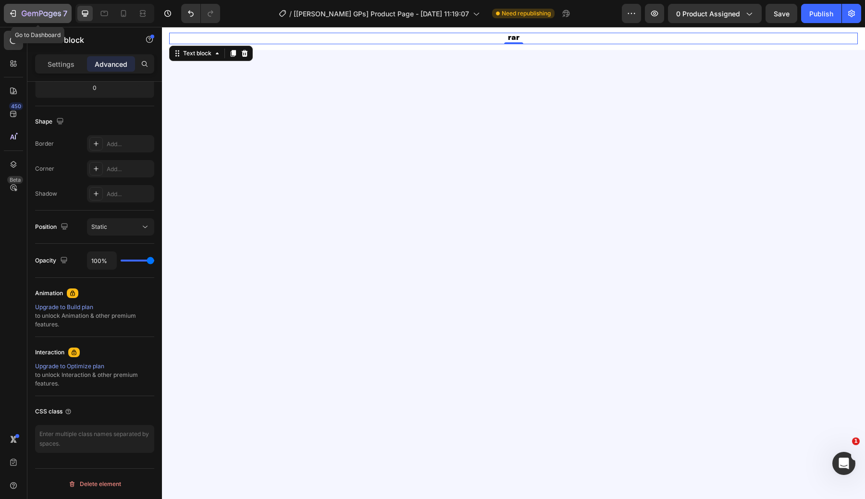
click at [16, 9] on icon "button" at bounding box center [13, 14] width 10 height 10
